Goal: Information Seeking & Learning: Learn about a topic

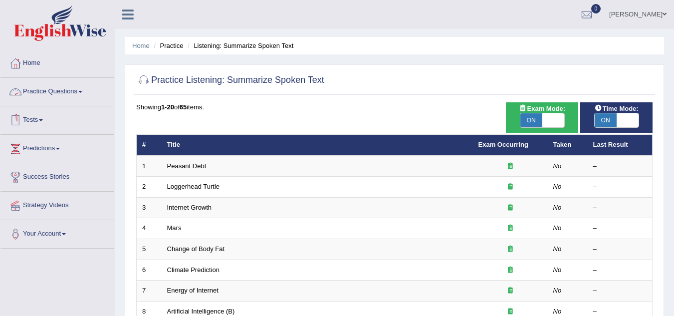
click at [67, 102] on link "Practice Questions" at bounding box center [57, 90] width 114 height 25
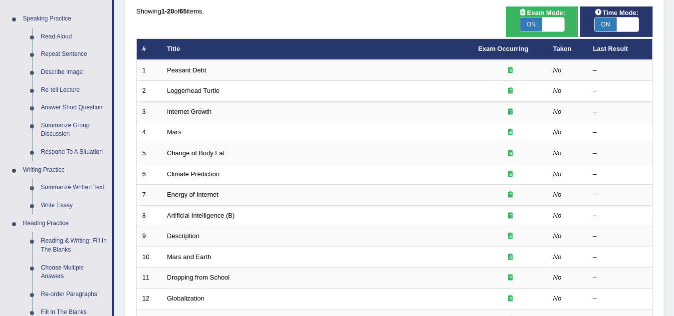
scroll to position [95, 0]
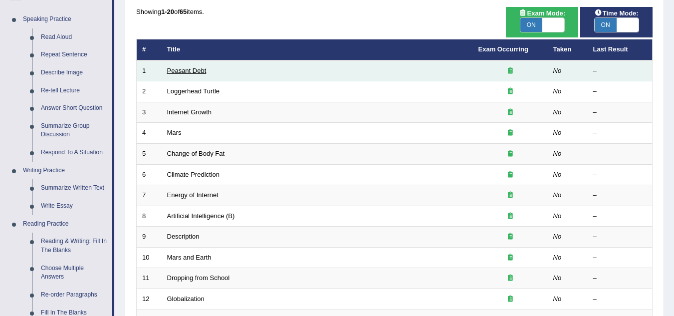
click at [197, 73] on link "Peasant Debt" at bounding box center [186, 70] width 39 height 7
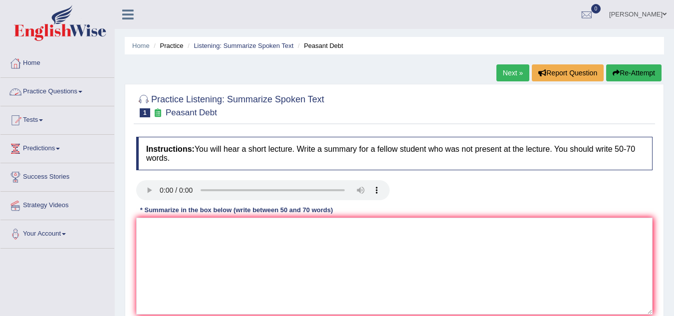
click at [70, 87] on link "Practice Questions" at bounding box center [57, 90] width 114 height 25
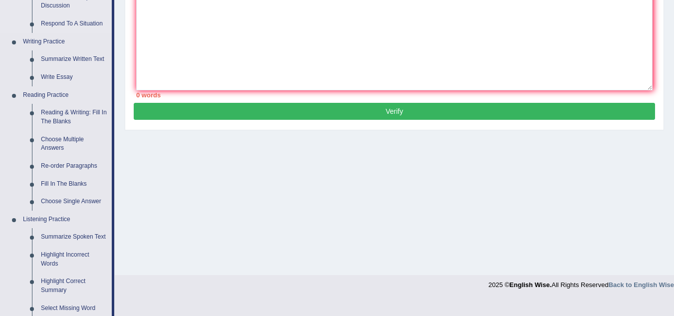
scroll to position [230, 0]
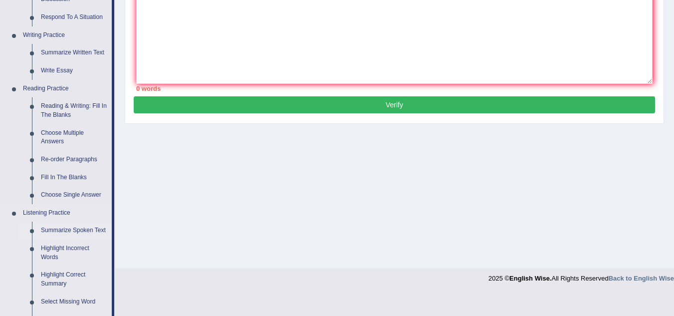
click at [62, 234] on link "Summarize Spoken Text" at bounding box center [73, 231] width 75 height 18
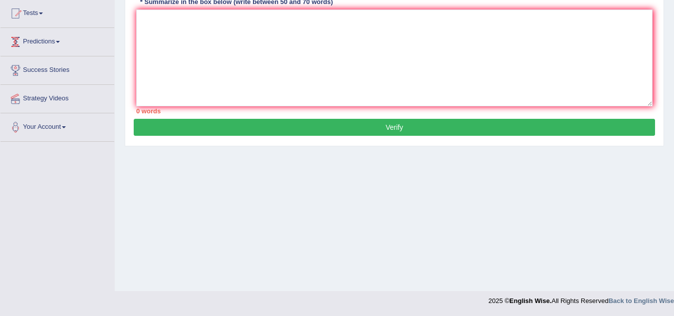
scroll to position [117, 0]
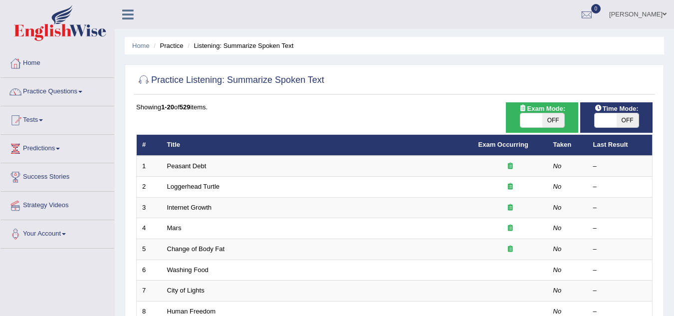
click at [543, 120] on span "OFF" at bounding box center [553, 120] width 22 height 14
checkbox input "true"
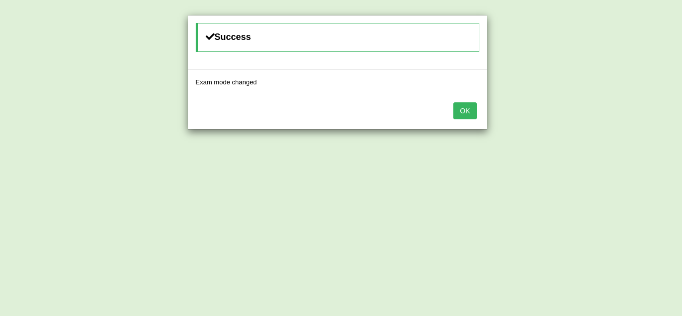
click at [473, 115] on button "OK" at bounding box center [464, 110] width 23 height 17
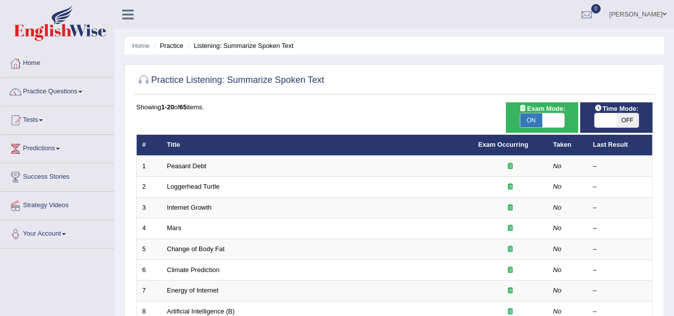
click at [614, 113] on div "ON OFF" at bounding box center [616, 120] width 45 height 15
click at [619, 119] on span "OFF" at bounding box center [628, 120] width 22 height 14
checkbox input "true"
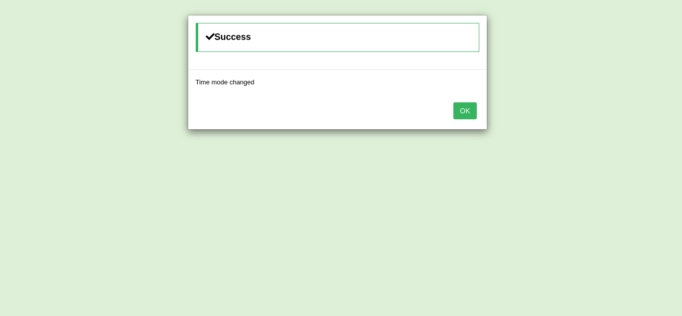
click at [473, 101] on div "OK" at bounding box center [337, 111] width 298 height 35
click at [465, 108] on button "OK" at bounding box center [464, 110] width 23 height 17
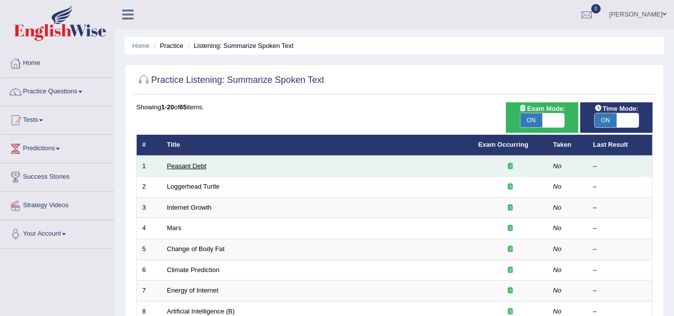
click at [181, 167] on link "Peasant Debt" at bounding box center [186, 165] width 39 height 7
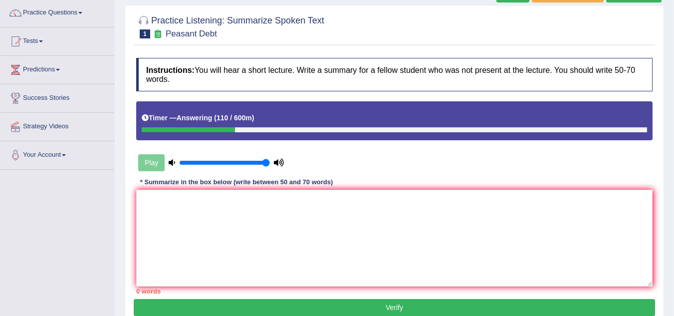
scroll to position [81, 0]
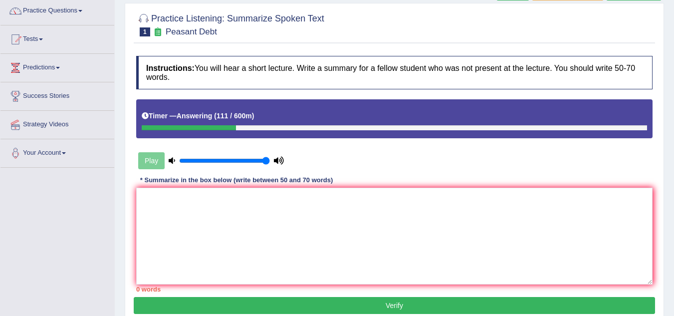
click at [182, 186] on div "Instructions: You will hear a short lecture. Write a summary for a fellow stude…" at bounding box center [394, 174] width 521 height 246
click at [182, 192] on textarea at bounding box center [394, 236] width 516 height 97
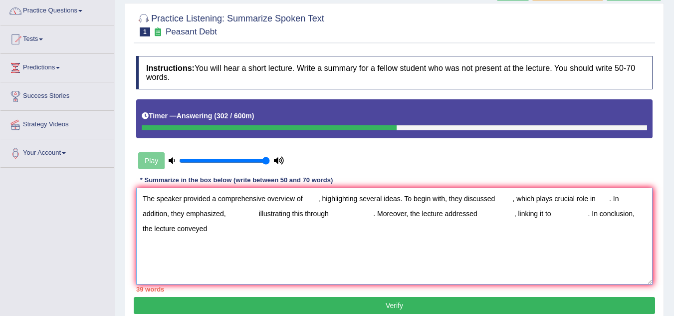
click at [308, 199] on textarea "The speaker provided a comprehensive overview of , highlighting several ideas. …" at bounding box center [394, 236] width 516 height 97
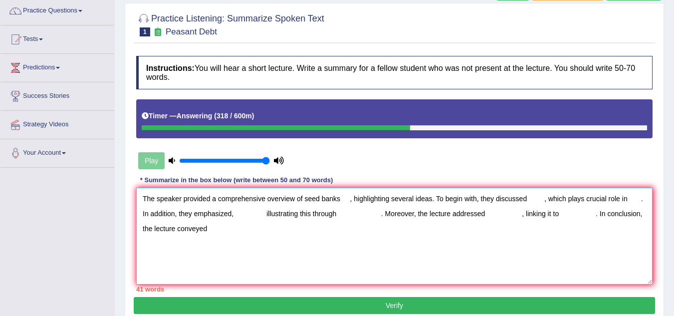
click at [351, 200] on textarea "The speaker provided a comprehensive overview of seed banks , highlighting seve…" at bounding box center [394, 236] width 516 height 97
click at [520, 198] on textarea "The speaker provided a comprehensive overview of seed banks, highlighting sever…" at bounding box center [394, 236] width 516 height 97
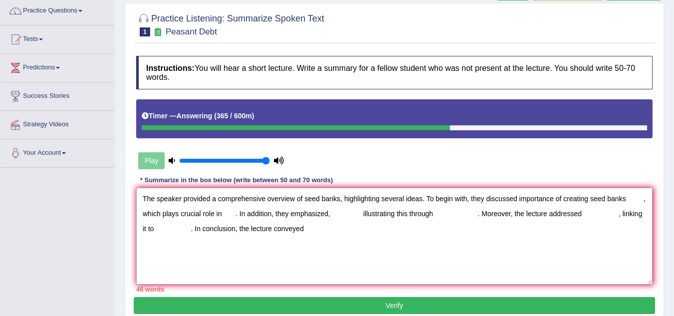
click at [649, 197] on textarea "The speaker provided a comprehensive overview of seed banks, highlighting sever…" at bounding box center [394, 236] width 516 height 97
click at [648, 197] on textarea "The speaker provided a comprehensive overview of seed banks, highlighting sever…" at bounding box center [394, 236] width 516 height 97
click at [643, 201] on textarea "The speaker provided a comprehensive overview of seed banks, highlighting sever…" at bounding box center [394, 236] width 516 height 97
click at [288, 256] on textarea "The speaker provided a comprehensive overview of seed banks, highlighting sever…" at bounding box center [394, 236] width 516 height 97
click at [225, 224] on textarea "The speaker provided a comprehensive overview of seed banks, highlighting sever…" at bounding box center [394, 236] width 516 height 97
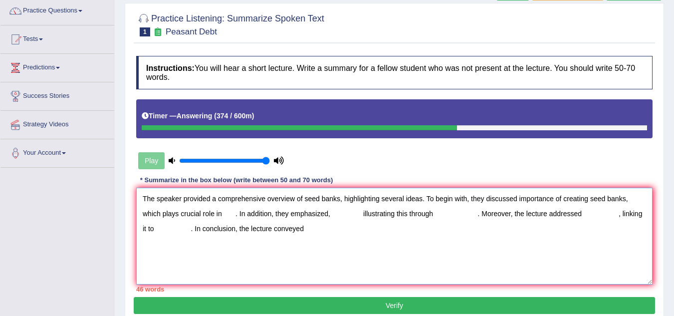
click at [222, 198] on textarea "The speaker provided a comprehensive overview of seed banks, highlighting sever…" at bounding box center [394, 236] width 516 height 97
click at [223, 213] on textarea "The speaker provided a comprehensive overview of seed banks, highlighting sever…" at bounding box center [394, 236] width 516 height 97
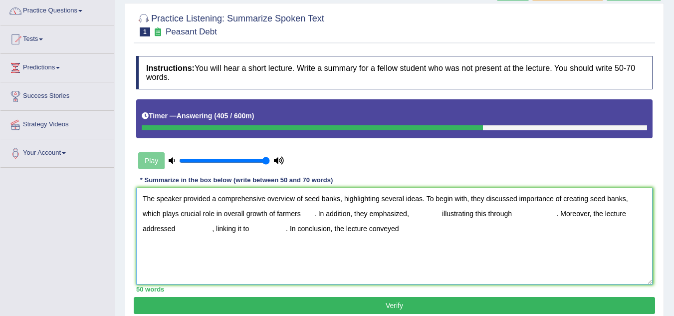
click at [314, 216] on textarea "The speaker provided a comprehensive overview of seed banks, highlighting sever…" at bounding box center [394, 236] width 516 height 97
click at [306, 218] on textarea "The speaker provided a comprehensive overview of seed banks, highlighting sever…" at bounding box center [394, 236] width 516 height 97
click at [304, 219] on textarea "The speaker provided a comprehensive overview of seed banks, highlighting sever…" at bounding box center [394, 236] width 516 height 97
click at [396, 209] on textarea "The speaker provided a comprehensive overview of seed banks, highlighting sever…" at bounding box center [394, 236] width 516 height 97
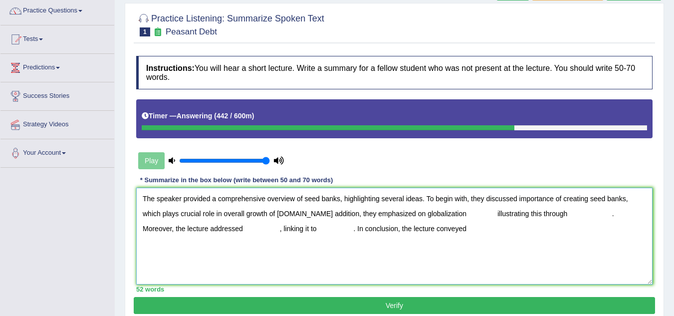
click at [429, 209] on textarea "The speaker provided a comprehensive overview of seed banks, highlighting sever…" at bounding box center [394, 236] width 516 height 97
click at [484, 208] on textarea "The speaker provided a comprehensive overview of seed banks, highlighting sever…" at bounding box center [394, 236] width 516 height 97
drag, startPoint x: 474, startPoint y: 206, endPoint x: 472, endPoint y: 213, distance: 7.9
click at [472, 213] on textarea "The speaker provided a comprehensive overview of seed banks, highlighting sever…" at bounding box center [394, 236] width 516 height 97
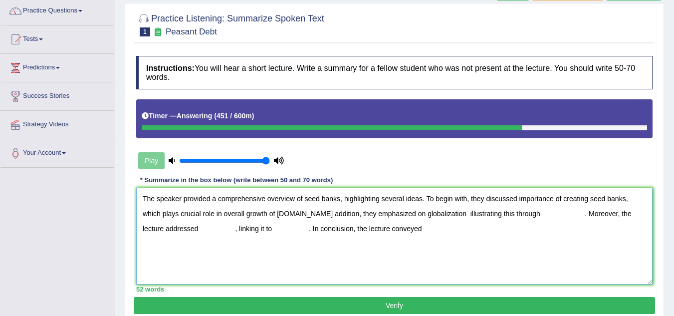
click at [447, 217] on textarea "The speaker provided a comprehensive overview of seed banks, highlighting sever…" at bounding box center [394, 236] width 516 height 97
click at [516, 212] on textarea "The speaker provided a comprehensive overview of seed banks, highlighting sever…" at bounding box center [394, 236] width 516 height 97
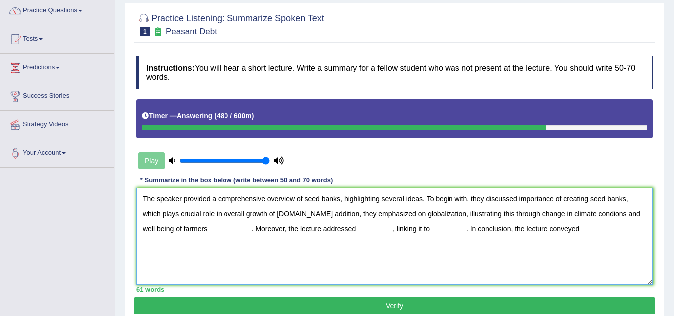
click at [567, 256] on textarea "The speaker provided a comprehensive overview of seed banks, highlighting sever…" at bounding box center [394, 236] width 516 height 97
click at [318, 266] on textarea "The speaker provided a comprehensive overview of seed banks, highlighting sever…" at bounding box center [394, 236] width 516 height 97
click at [259, 271] on textarea "The speaker provided a comprehensive overview of seed banks, highlighting sever…" at bounding box center [394, 236] width 516 height 97
click at [233, 274] on textarea "The speaker provided a comprehensive overview of seed banks, highlighting sever…" at bounding box center [394, 236] width 516 height 97
click at [194, 226] on textarea "The speaker provided a comprehensive overview of seed banks, highlighting sever…" at bounding box center [394, 236] width 516 height 97
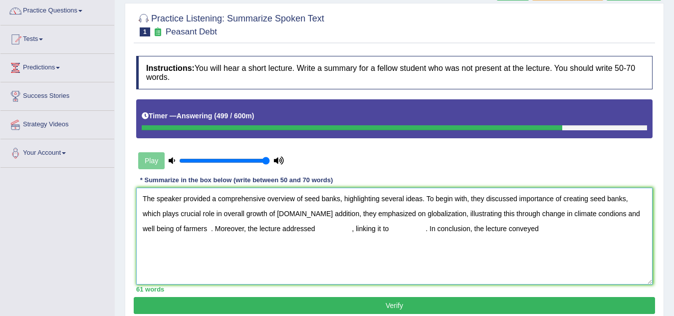
click at [199, 225] on textarea "The speaker provided a comprehensive overview of seed banks, highlighting sever…" at bounding box center [394, 236] width 516 height 97
click at [200, 225] on textarea "The speaker provided a comprehensive overview of seed banks, highlighting sever…" at bounding box center [394, 236] width 516 height 97
click at [269, 223] on textarea "The speaker provided a comprehensive overview of seed banks, highlighting sever…" at bounding box center [394, 236] width 516 height 97
click at [296, 230] on textarea "The speaker provided a comprehensive overview of seed banks, highlighting sever…" at bounding box center [394, 236] width 516 height 97
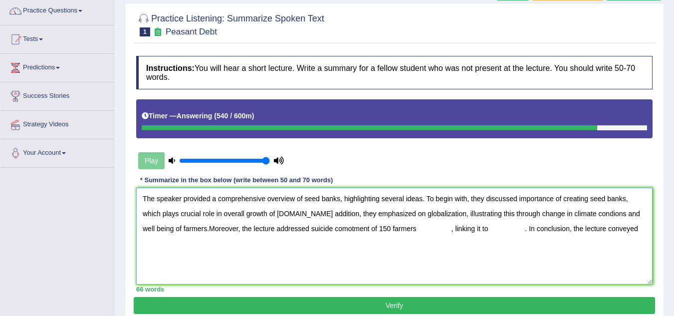
click at [438, 234] on textarea "The speaker provided a comprehensive overview of seed banks, highlighting sever…" at bounding box center [394, 236] width 516 height 97
click at [480, 234] on textarea "The speaker provided a comprehensive overview of seed banks, highlighting sever…" at bounding box center [394, 236] width 516 height 97
click at [459, 237] on textarea "The speaker provided a comprehensive overview of seed banks, highlighting sever…" at bounding box center [394, 236] width 516 height 97
click at [444, 238] on textarea "The speaker provided a comprehensive overview of seed banks, highlighting sever…" at bounding box center [394, 236] width 516 height 97
click at [442, 238] on textarea "The speaker provided a comprehensive overview of seed banks, highlighting sever…" at bounding box center [394, 236] width 516 height 97
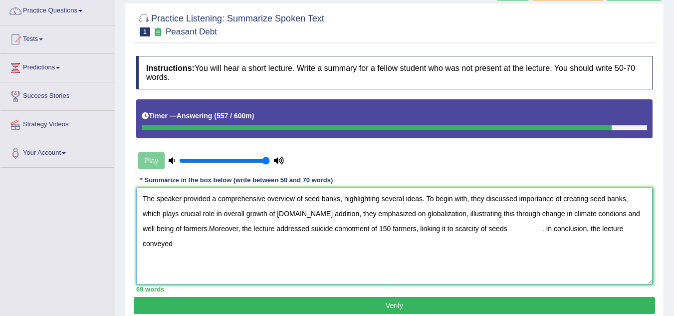
click at [573, 277] on textarea "The speaker provided a comprehensive overview of seed banks, highlighting sever…" at bounding box center [394, 236] width 516 height 97
click at [558, 279] on textarea "The speaker provided a comprehensive overview of seed banks, highlighting sever…" at bounding box center [394, 236] width 516 height 97
click at [535, 239] on textarea "The speaker provided a comprehensive overview of seed banks, highlighting sever…" at bounding box center [394, 236] width 516 height 97
click at [526, 236] on textarea "The speaker provided a comprehensive overview of seed banks, highlighting sever…" at bounding box center [394, 236] width 516 height 97
click at [536, 237] on textarea "The speaker provided a comprehensive overview of seed banks, highlighting sever…" at bounding box center [394, 236] width 516 height 97
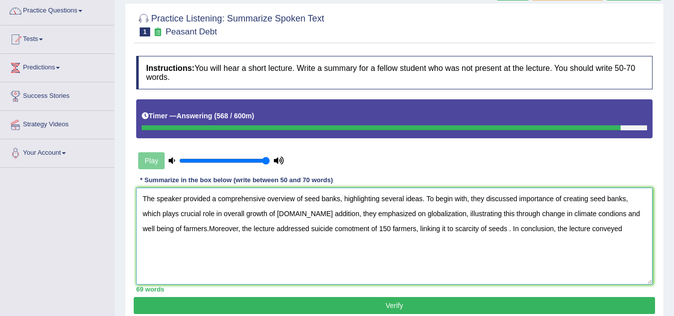
click at [501, 239] on textarea "The speaker provided a comprehensive overview of seed banks, highlighting sever…" at bounding box center [394, 236] width 516 height 97
click at [495, 240] on textarea "The speaker provided a comprehensive overview of seed banks, highlighting sever…" at bounding box center [394, 236] width 516 height 97
click at [496, 241] on textarea "The speaker provided a comprehensive overview of seed banks, highlighting sever…" at bounding box center [394, 236] width 516 height 97
click at [556, 202] on textarea "The speaker provided a comprehensive overview of seed banks, highlighting sever…" at bounding box center [394, 236] width 516 height 97
click at [621, 238] on textarea "The speaker provided a comprehensive overview of seed banks, highlighting sever…" at bounding box center [394, 236] width 516 height 97
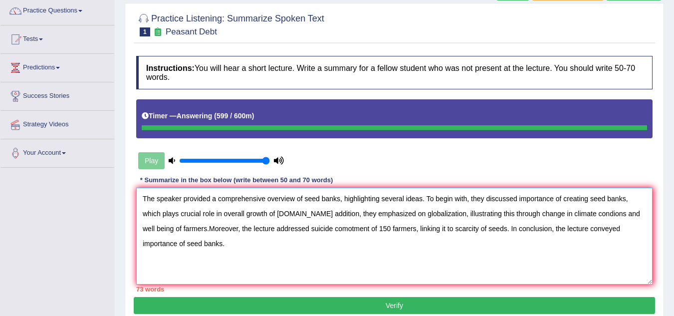
type textarea "The speaker provided a comprehensive overview of seed banks, highlighting sever…"
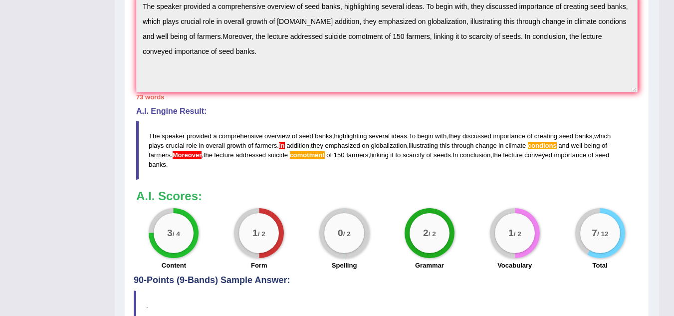
scroll to position [393, 0]
drag, startPoint x: 150, startPoint y: 136, endPoint x: 175, endPoint y: 140, distance: 24.9
click at [175, 140] on blockquote "The speaker provided a comprehensive overview of seed banks , highlighting seve…" at bounding box center [386, 150] width 501 height 59
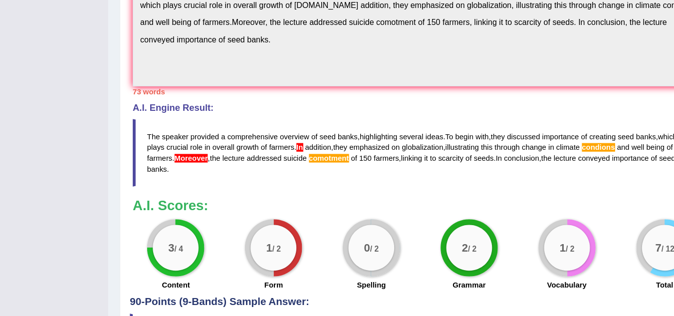
drag, startPoint x: 153, startPoint y: 137, endPoint x: 195, endPoint y: 174, distance: 55.9
click at [195, 174] on blockquote "The speaker provided a comprehensive overview of seed banks , highlighting seve…" at bounding box center [386, 152] width 501 height 59
click at [173, 172] on blockquote "The speaker provided a comprehensive overview of seed banks , highlighting seve…" at bounding box center [386, 152] width 501 height 59
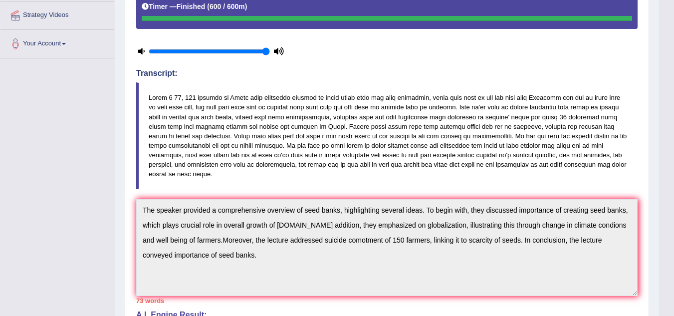
scroll to position [178, 0]
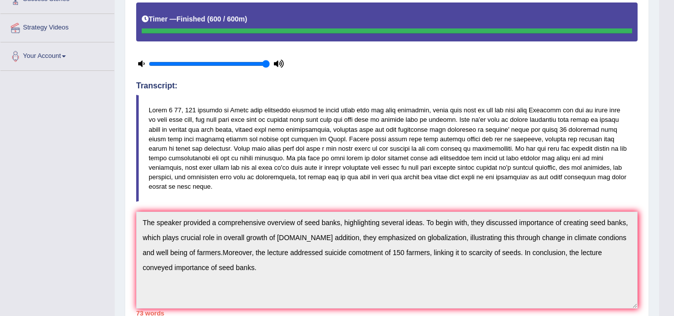
drag, startPoint x: 670, startPoint y: 86, endPoint x: 668, endPoint y: 54, distance: 32.5
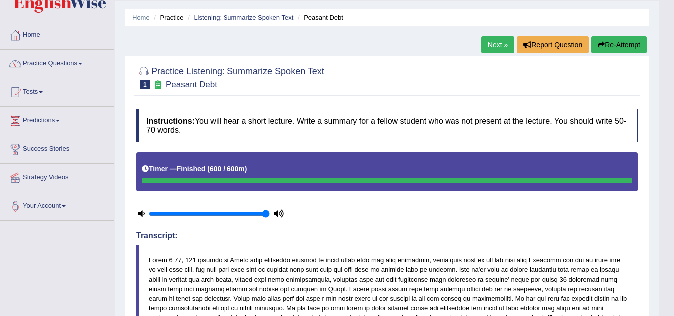
scroll to position [0, 0]
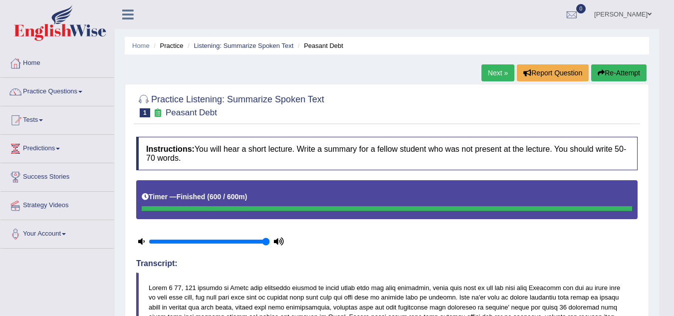
click at [613, 76] on button "Re-Attempt" at bounding box center [618, 72] width 55 height 17
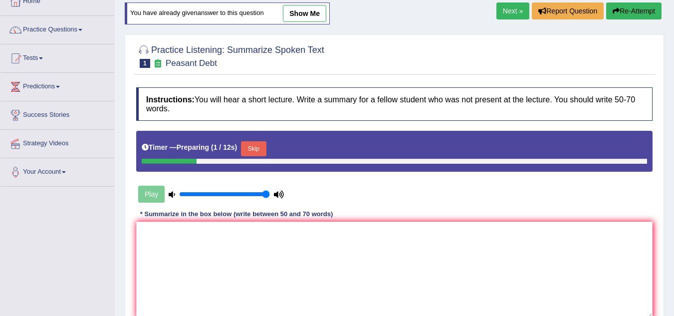
scroll to position [63, 0]
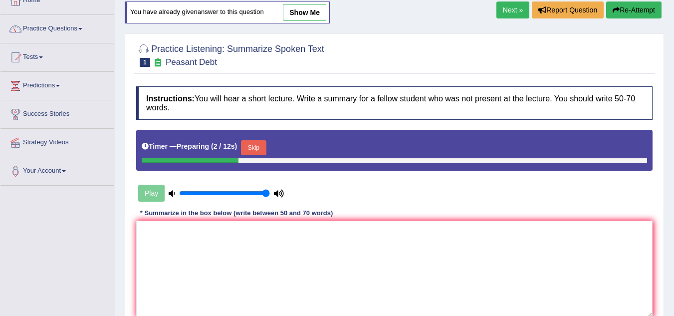
click at [261, 143] on button "Skip" at bounding box center [253, 147] width 25 height 15
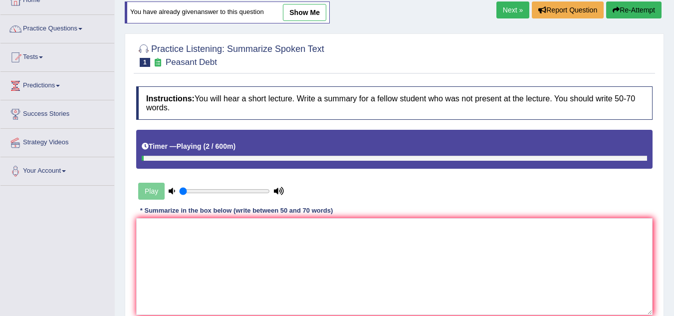
type input "0.05"
click at [184, 189] on input "range" at bounding box center [224, 191] width 91 height 8
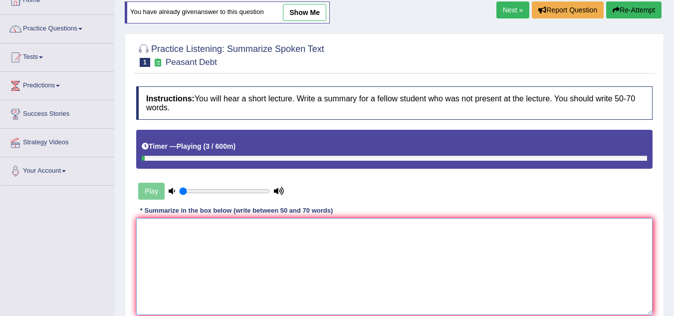
click at [189, 219] on textarea at bounding box center [394, 266] width 516 height 97
paste textarea "The speaker provided a comprehensive overview of seed banks, highlighting sever…"
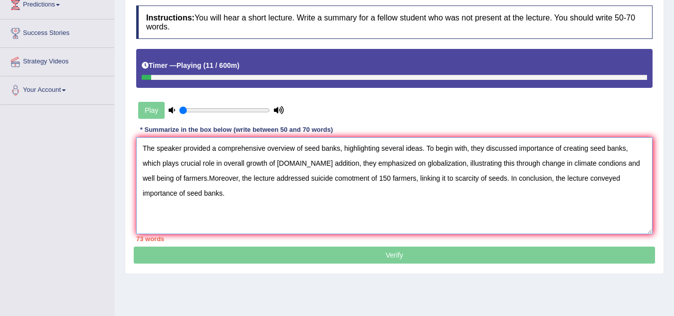
scroll to position [144, 0]
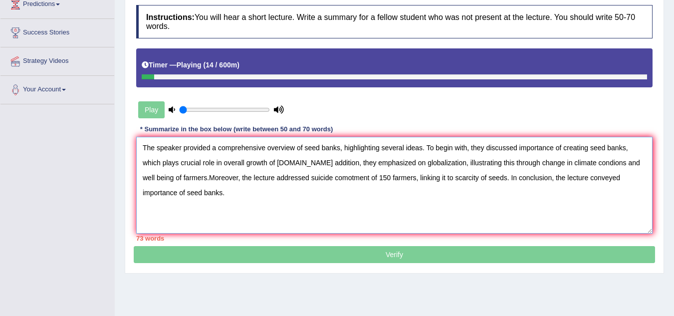
click at [572, 171] on textarea "The speaker provided a comprehensive overview of seed banks, highlighting sever…" at bounding box center [394, 185] width 516 height 97
click at [580, 158] on textarea "The speaker provided a comprehensive overview of seed banks, highlighting sever…" at bounding box center [394, 185] width 516 height 97
click at [591, 157] on textarea "The speaker provided a comprehensive overview of seed banks, highlighting sever…" at bounding box center [394, 185] width 516 height 97
click at [374, 250] on p "Verify" at bounding box center [394, 130] width 521 height 265
click at [351, 176] on textarea "The speaker provided a comprehensive overview of seed banks, highlighting sever…" at bounding box center [394, 185] width 516 height 97
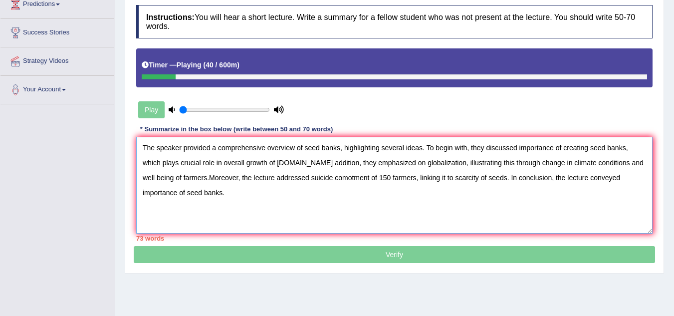
click at [359, 176] on textarea "The speaker provided a comprehensive overview of seed banks, highlighting sever…" at bounding box center [394, 185] width 516 height 97
click at [193, 175] on textarea "The speaker provided a comprehensive overview of seed banks, highlighting sever…" at bounding box center [394, 185] width 516 height 97
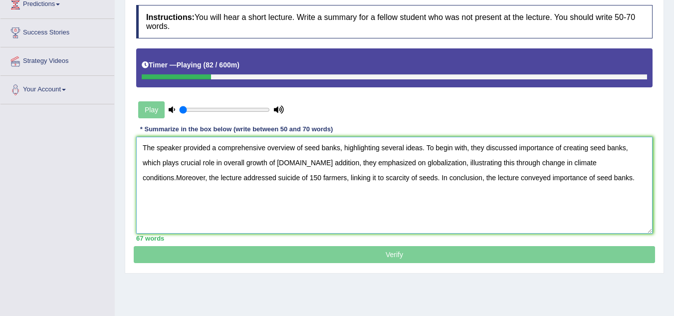
click at [203, 178] on textarea "The speaker provided a comprehensive overview of seed banks, highlighting sever…" at bounding box center [394, 185] width 516 height 97
click at [208, 177] on textarea "The speaker provided a comprehensive overview of seed banks, highlighting sever…" at bounding box center [394, 185] width 516 height 97
click at [209, 167] on textarea "The speaker provided a comprehensive overview of seed banks, highlighting sever…" at bounding box center [394, 185] width 516 height 97
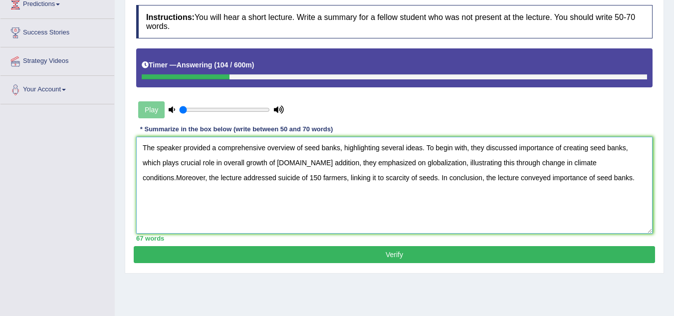
type textarea "The speaker provided a comprehensive overview of seed banks, highlighting sever…"
click at [424, 248] on button "Verify" at bounding box center [394, 254] width 521 height 17
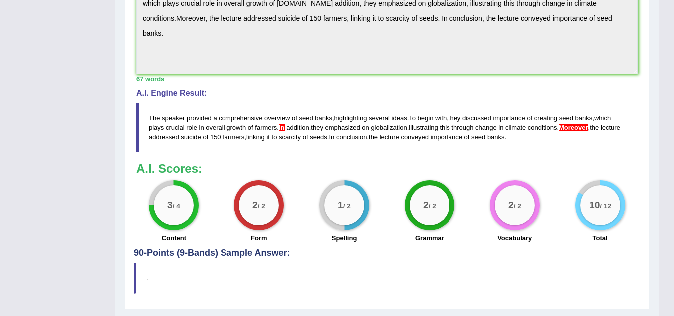
scroll to position [369, 0]
click at [573, 126] on span "Moreover" at bounding box center [573, 126] width 29 height 7
click at [570, 136] on blockquote "The speaker provided a comprehensive overview of seed banks , highlighting seve…" at bounding box center [386, 126] width 501 height 49
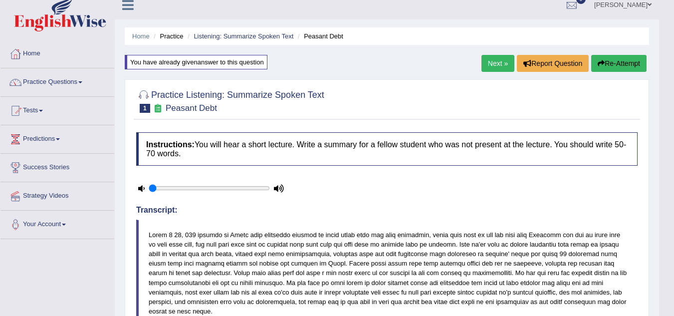
scroll to position [0, 0]
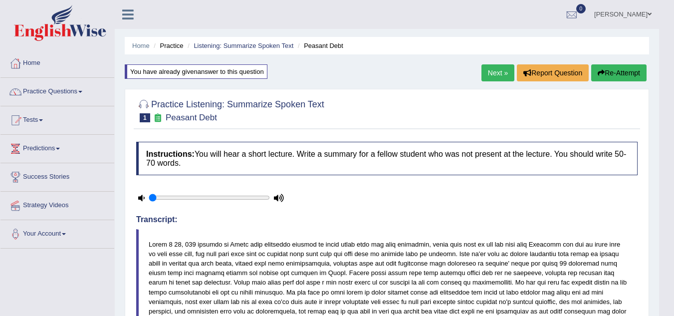
click at [618, 77] on button "Re-Attempt" at bounding box center [618, 72] width 55 height 17
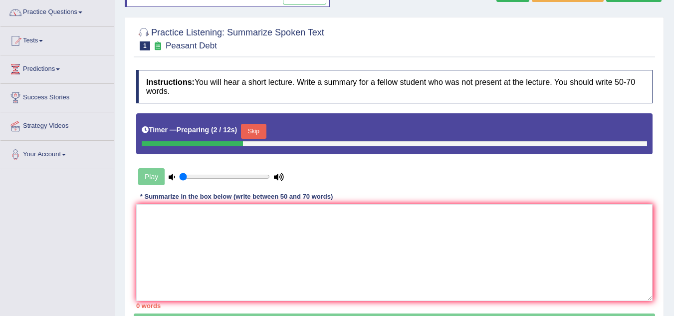
click at [256, 130] on button "Skip" at bounding box center [253, 131] width 25 height 15
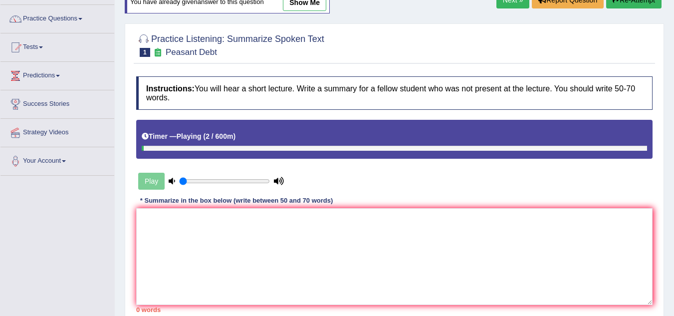
scroll to position [73, 0]
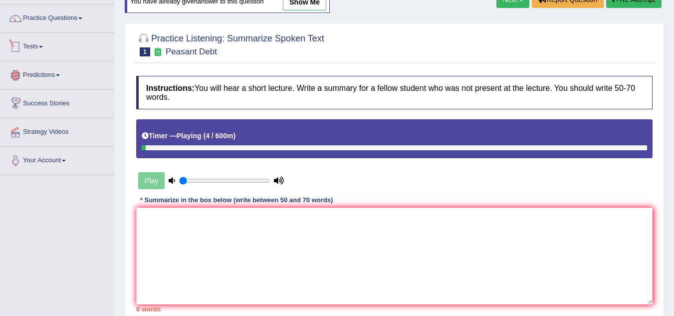
click at [82, 29] on li "Practice Questions Speaking Practice Read Aloud Repeat Sentence Describe Image …" at bounding box center [57, 18] width 114 height 28
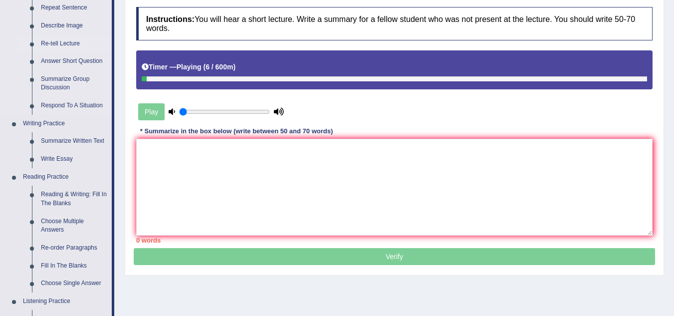
scroll to position [143, 0]
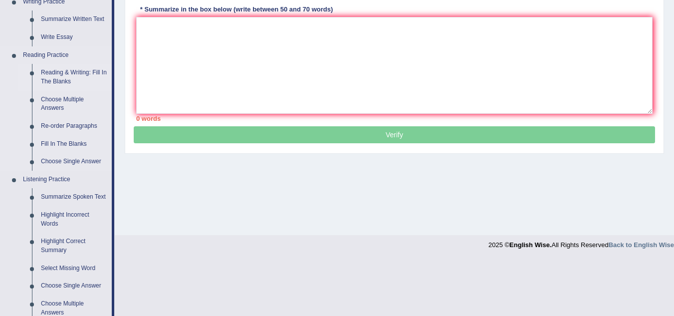
click at [74, 197] on link "Summarize Spoken Text" at bounding box center [73, 197] width 75 height 18
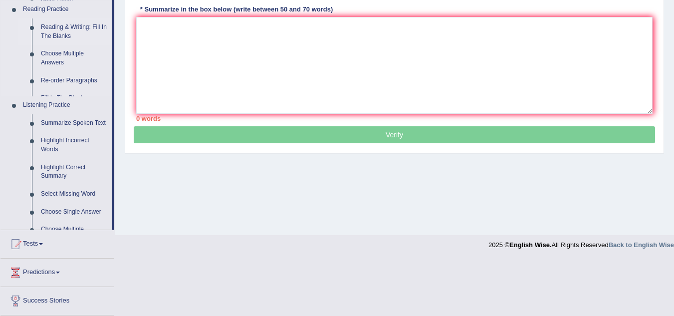
scroll to position [153, 0]
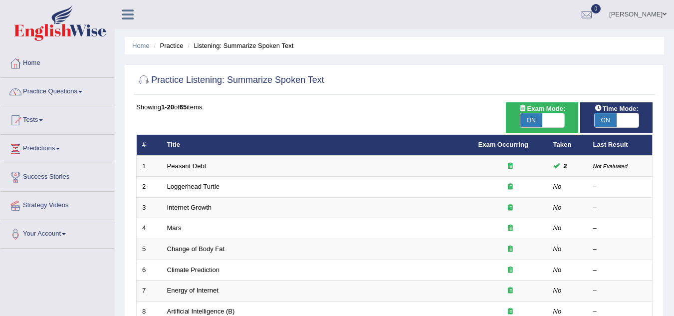
click at [522, 121] on span "ON" at bounding box center [531, 120] width 22 height 14
checkbox input "false"
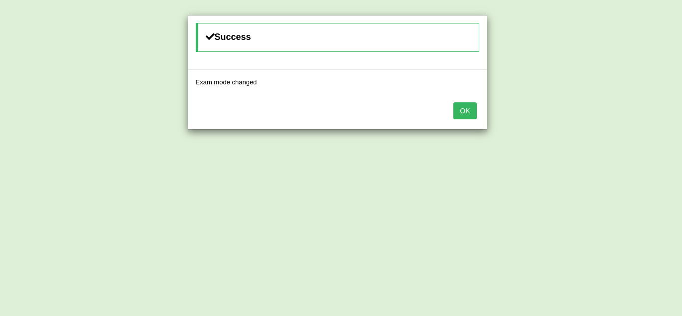
click at [461, 116] on button "OK" at bounding box center [464, 110] width 23 height 17
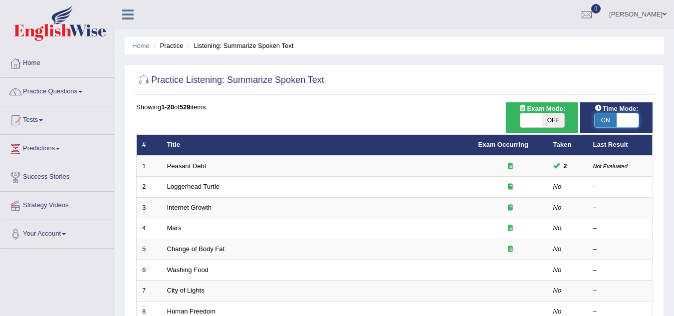
click at [622, 117] on span at bounding box center [628, 120] width 22 height 14
checkbox input "false"
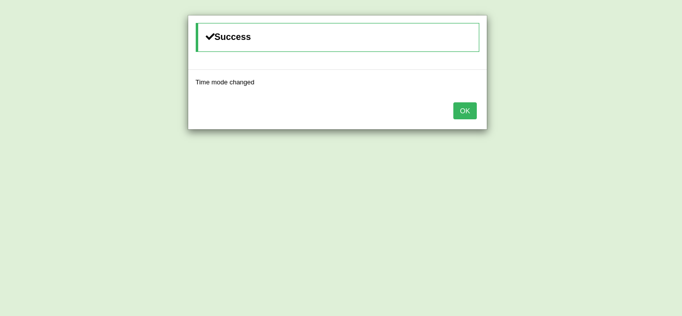
click at [477, 120] on div "OK" at bounding box center [337, 111] width 298 height 35
drag, startPoint x: 477, startPoint y: 120, endPoint x: 470, endPoint y: 113, distance: 9.5
click at [470, 113] on div "OK" at bounding box center [337, 111] width 298 height 35
click at [470, 113] on button "OK" at bounding box center [464, 110] width 23 height 17
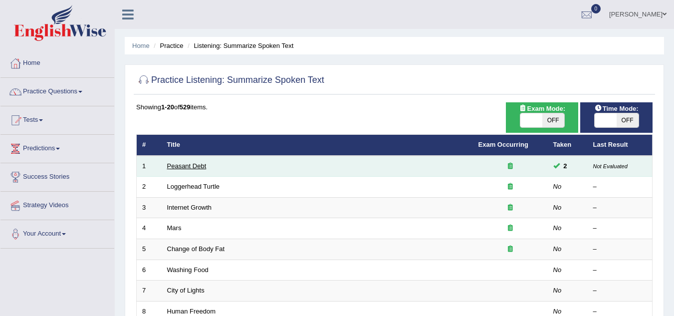
click at [197, 168] on link "Peasant Debt" at bounding box center [186, 165] width 39 height 7
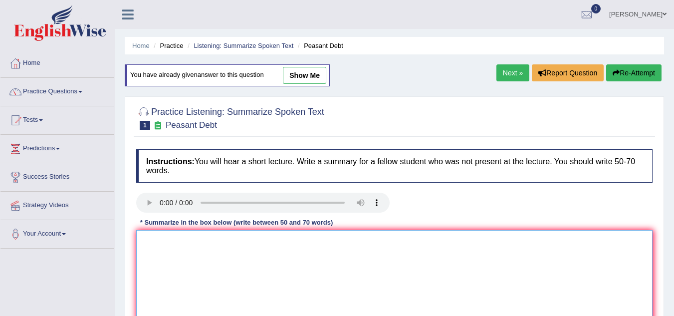
click at [207, 249] on textarea at bounding box center [394, 278] width 516 height 97
paste textarea "The speaker provided a comprehensive overview of seed banks, highlighting sever…"
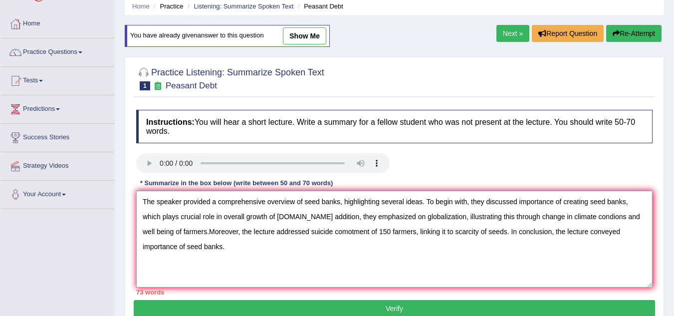
scroll to position [40, 0]
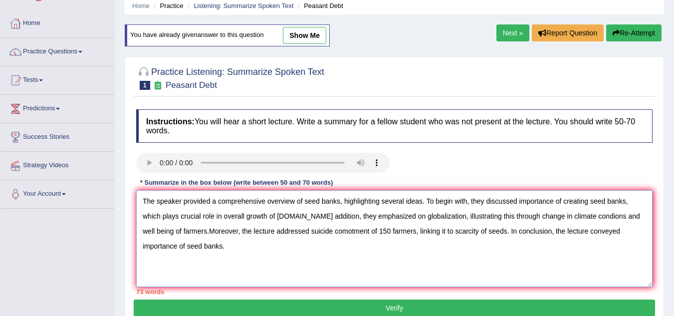
click at [302, 214] on textarea "The speaker provided a comprehensive overview of seed banks, highlighting sever…" at bounding box center [394, 238] width 516 height 97
click at [195, 230] on textarea "The speaker provided a comprehensive overview of seed banks, highlighting sever…" at bounding box center [394, 238] width 516 height 97
type textarea "The speaker provided a comprehensive overview of seed banks, highlighting sever…"
click at [237, 305] on button "Verify" at bounding box center [394, 307] width 521 height 17
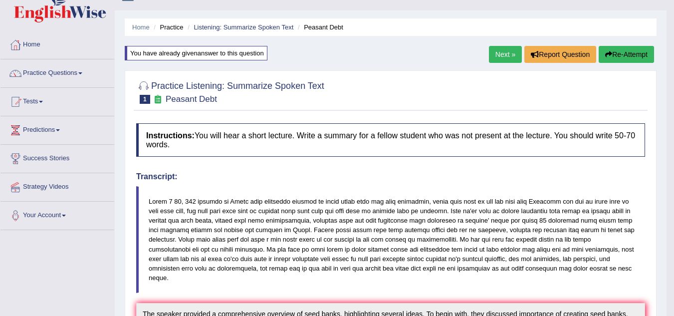
scroll to position [0, 0]
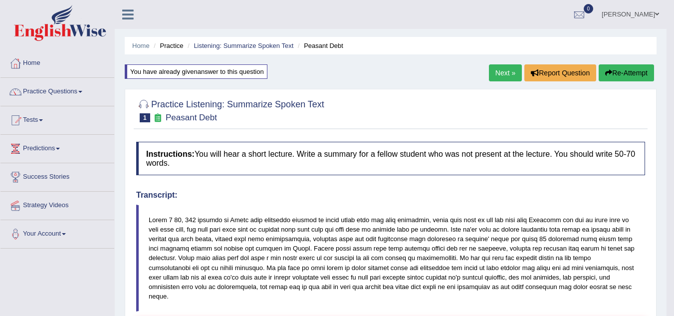
click at [189, 73] on div "You have already given answer to this question" at bounding box center [196, 71] width 143 height 14
click at [617, 68] on button "Re-Attempt" at bounding box center [626, 72] width 55 height 17
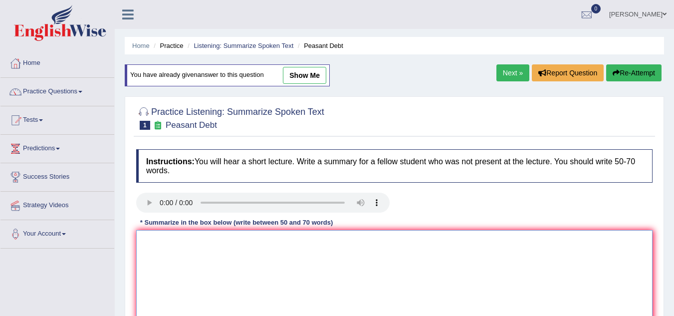
click at [251, 256] on textarea at bounding box center [394, 278] width 516 height 97
paste textarea "The speaker provided a comprehensive overview of seed banks, highlighting sever…"
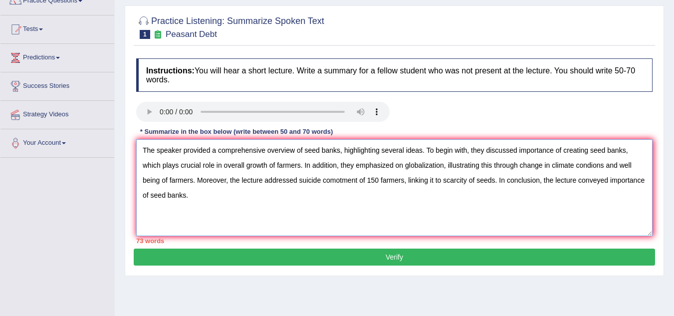
scroll to position [119, 0]
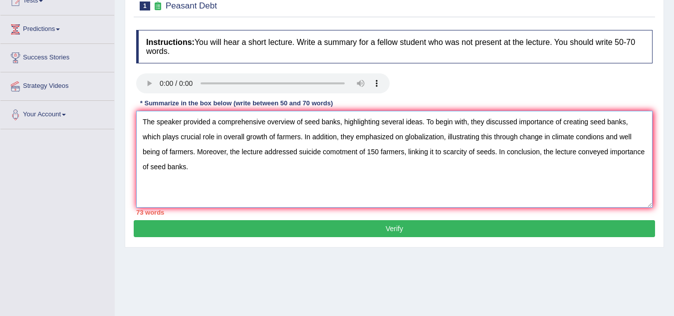
click at [415, 137] on textarea "The speaker provided a comprehensive overview of seed banks, highlighting sever…" at bounding box center [394, 159] width 516 height 97
click at [361, 152] on textarea "The speaker provided a comprehensive overview of seed banks, highlighting sever…" at bounding box center [394, 159] width 516 height 97
drag, startPoint x: 621, startPoint y: 136, endPoint x: 192, endPoint y: 158, distance: 429.6
click at [192, 158] on textarea "The speaker provided a comprehensive overview of seed banks, highlighting sever…" at bounding box center [394, 159] width 516 height 97
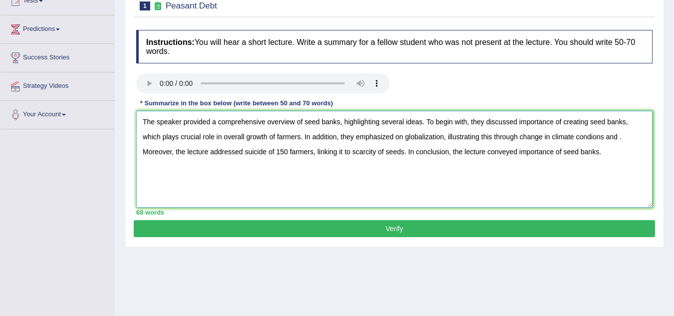
click at [625, 135] on textarea "The speaker provided a comprehensive overview of seed banks, highlighting sever…" at bounding box center [394, 159] width 516 height 97
type textarea "The speaker provided a comprehensive overview of seed banks, highlighting sever…"
click at [321, 226] on button "Verify" at bounding box center [394, 228] width 521 height 17
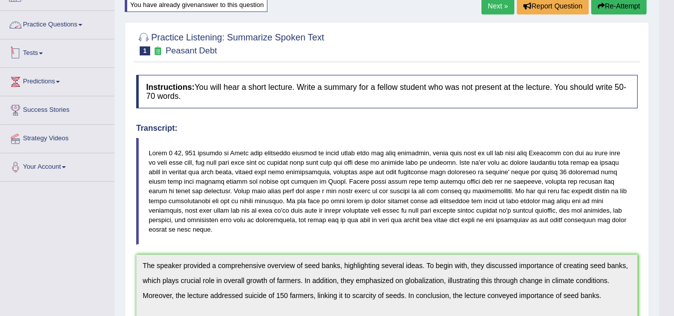
scroll to position [0, 0]
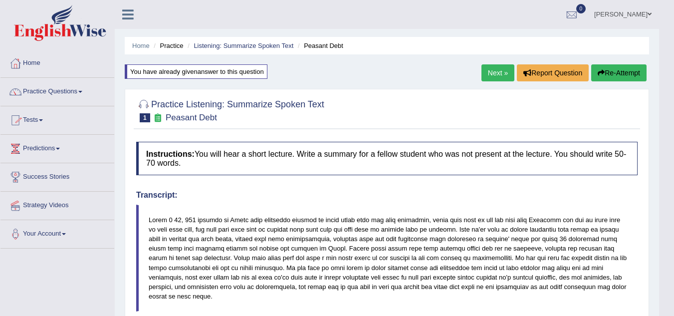
click at [68, 86] on link "Practice Questions" at bounding box center [57, 90] width 114 height 25
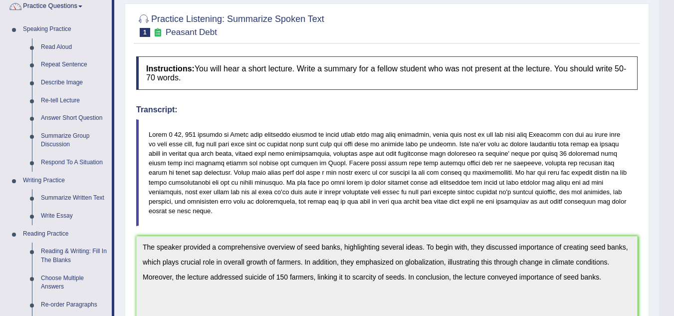
scroll to position [15, 0]
